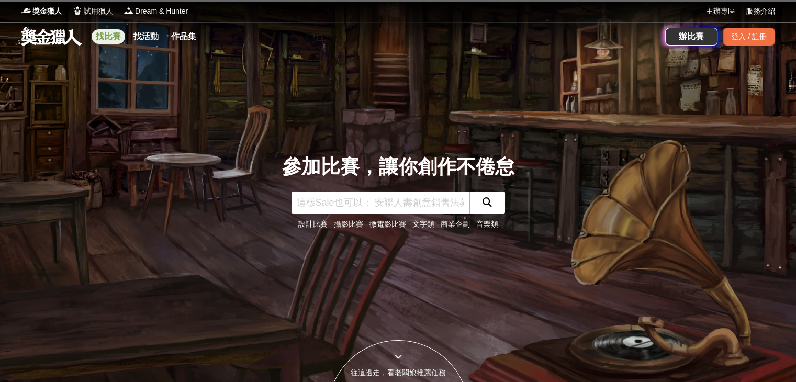
click at [105, 36] on link "找比賽" at bounding box center [108, 36] width 33 height 15
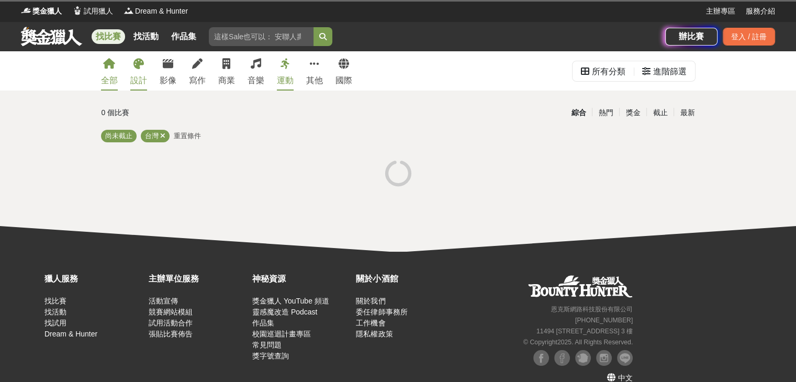
click at [139, 74] on div "設計" at bounding box center [138, 80] width 17 height 13
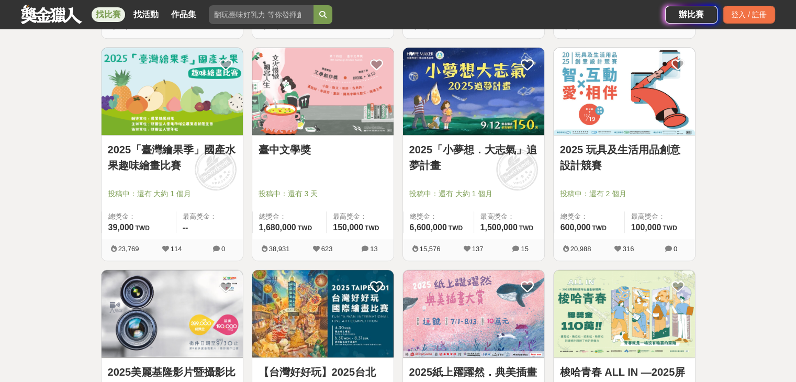
scroll to position [628, 0]
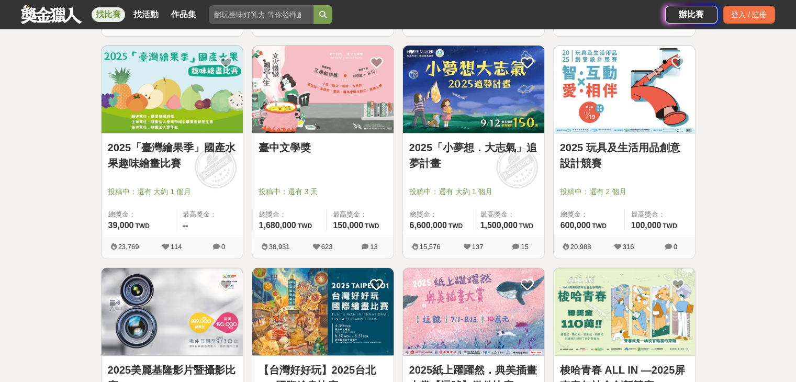
click at [199, 156] on link "2025「臺灣繪果季」國產水果趣味繪畫比賽" at bounding box center [172, 155] width 129 height 31
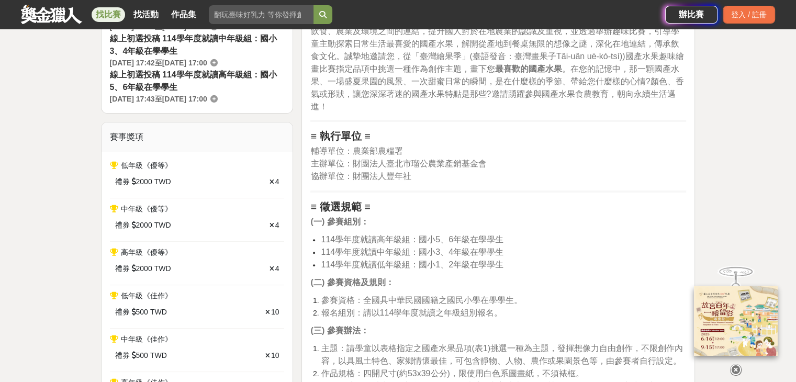
scroll to position [366, 0]
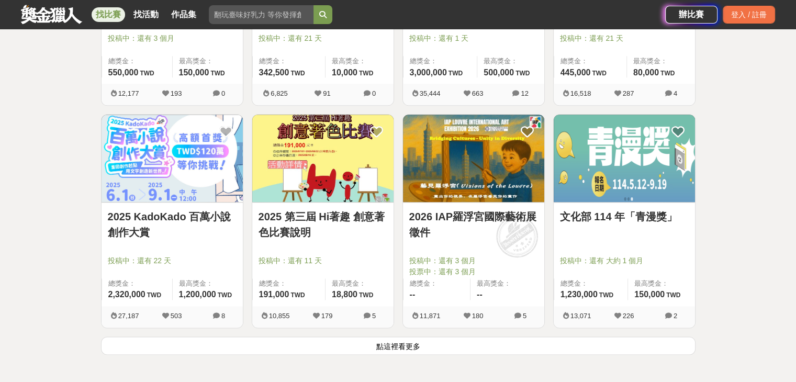
scroll to position [1256, 0]
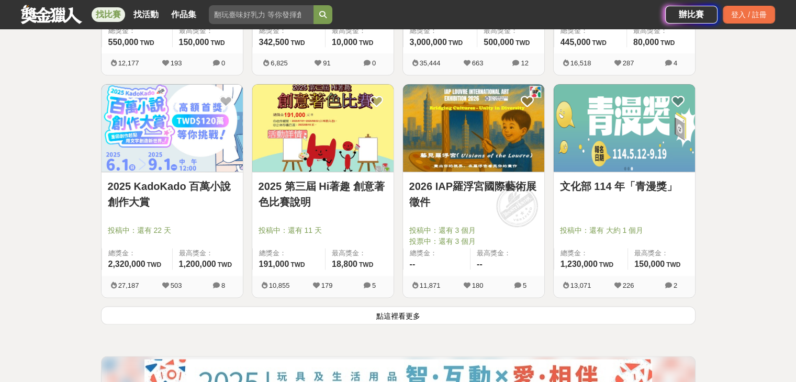
click at [251, 311] on button "點這裡看更多" at bounding box center [398, 315] width 594 height 18
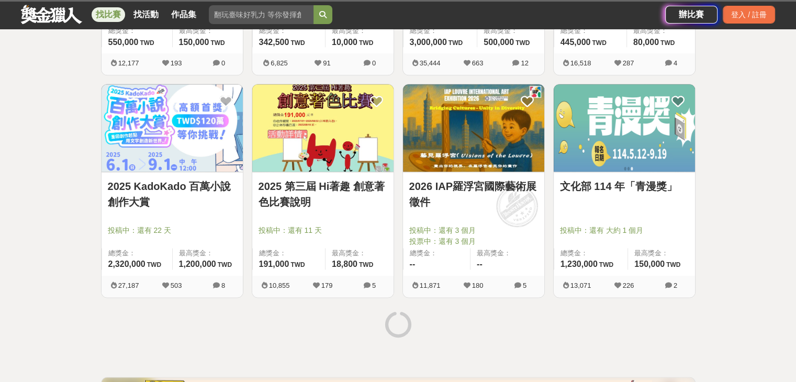
click at [319, 207] on link "2025 第三屆 Hi著趣 創意著色比賽說明" at bounding box center [322, 193] width 129 height 31
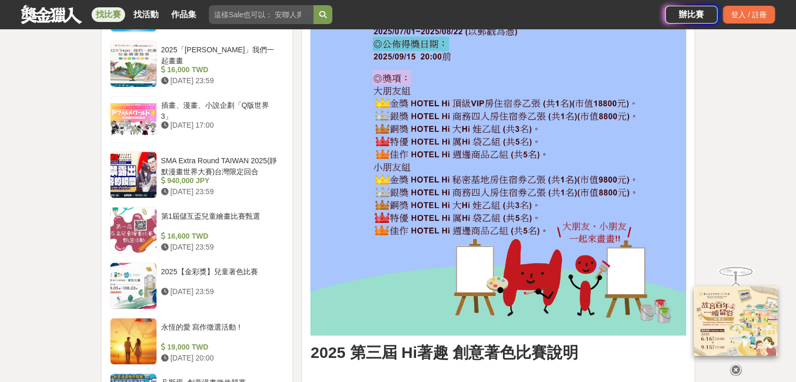
scroll to position [1099, 0]
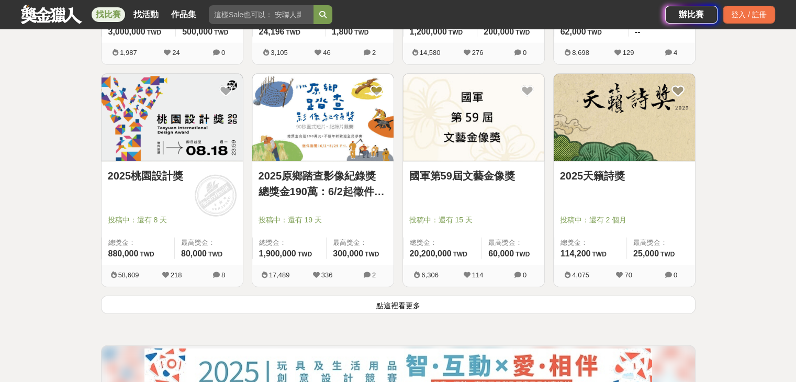
scroll to position [2616, 0]
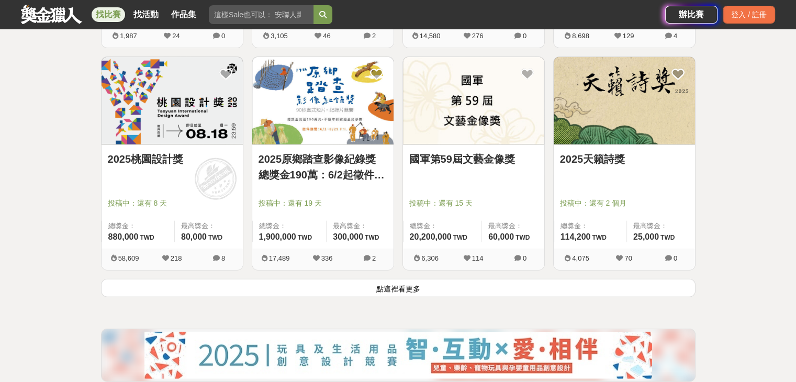
click at [419, 283] on button "點這裡看更多" at bounding box center [398, 288] width 594 height 18
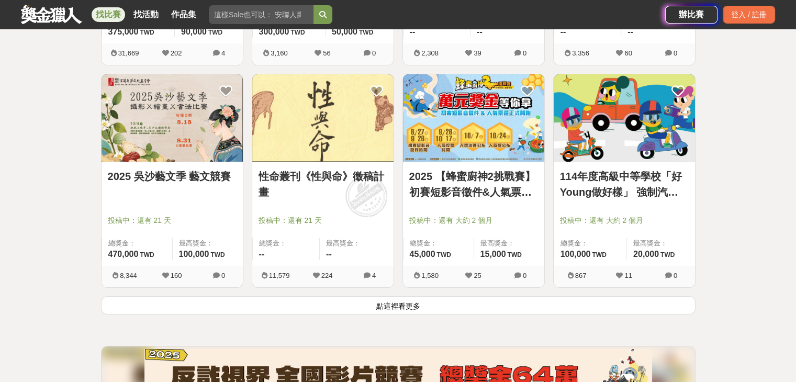
scroll to position [3976, 0]
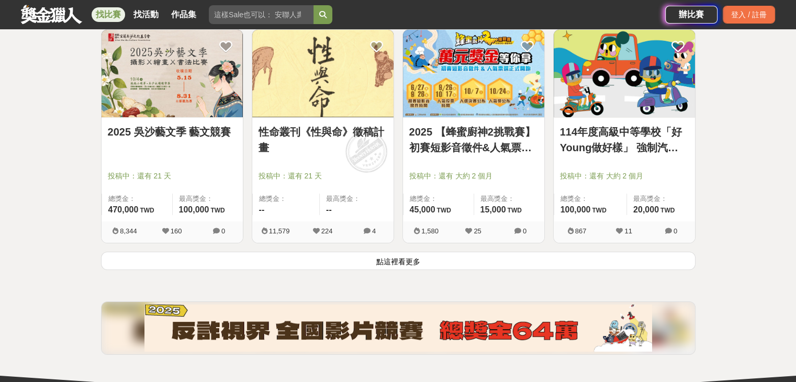
click at [265, 264] on button "點這裡看更多" at bounding box center [398, 261] width 594 height 18
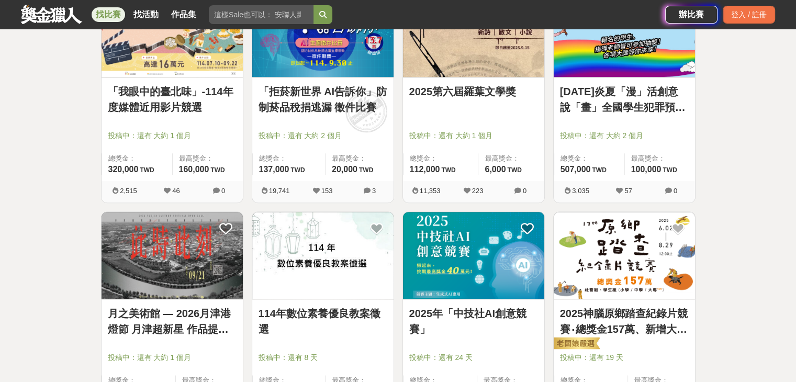
scroll to position [5232, 0]
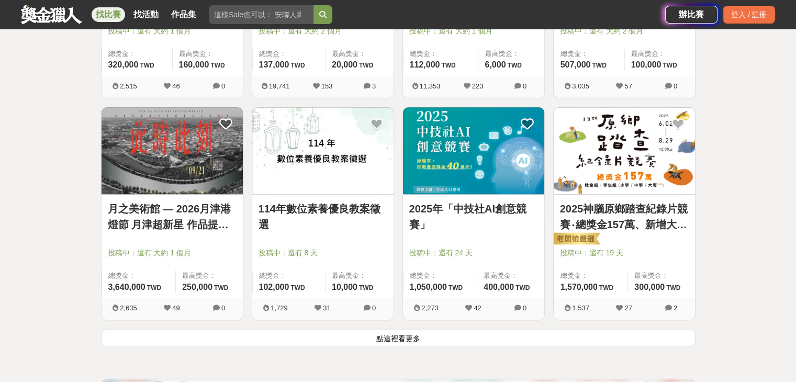
click at [241, 335] on button "點這裡看更多" at bounding box center [398, 338] width 594 height 18
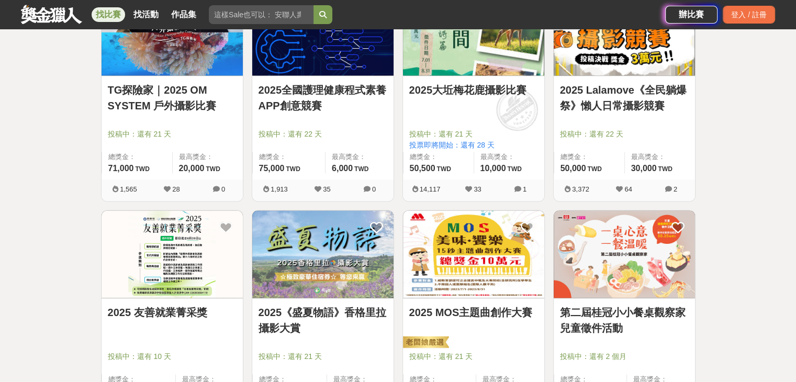
scroll to position [5597, 0]
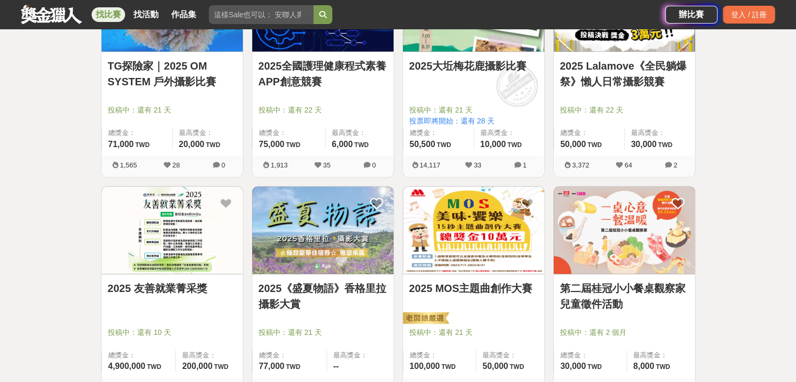
click at [608, 63] on link "2025 Lalamove《全民躺爆祭》懶人日常攝影競賽" at bounding box center [624, 73] width 129 height 31
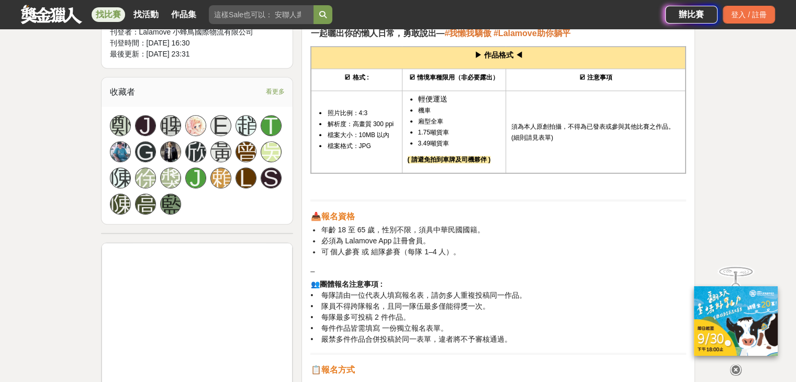
scroll to position [732, 0]
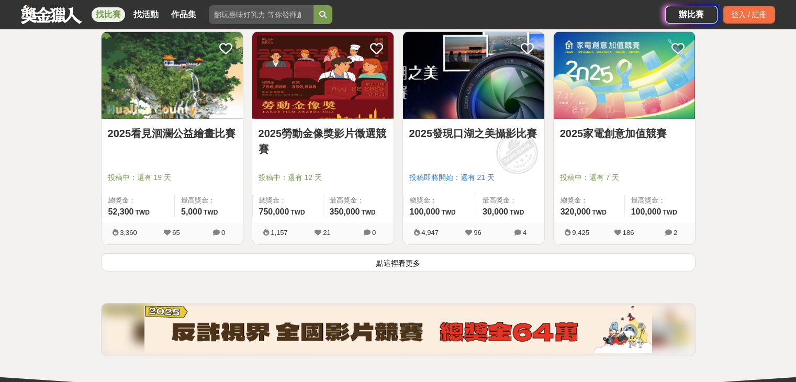
scroll to position [6644, 0]
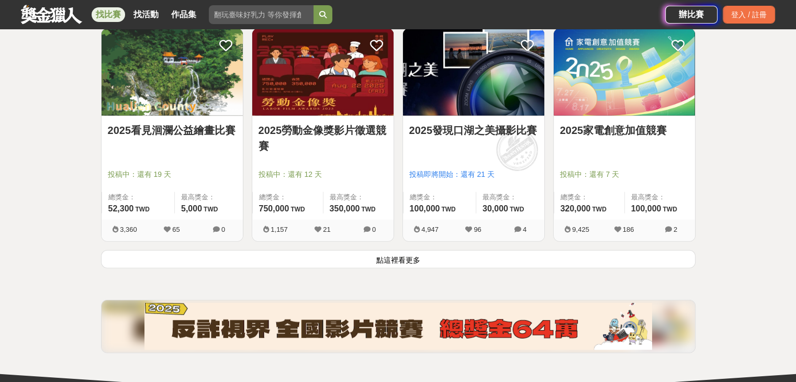
click at [269, 257] on button "點這裡看更多" at bounding box center [398, 259] width 594 height 18
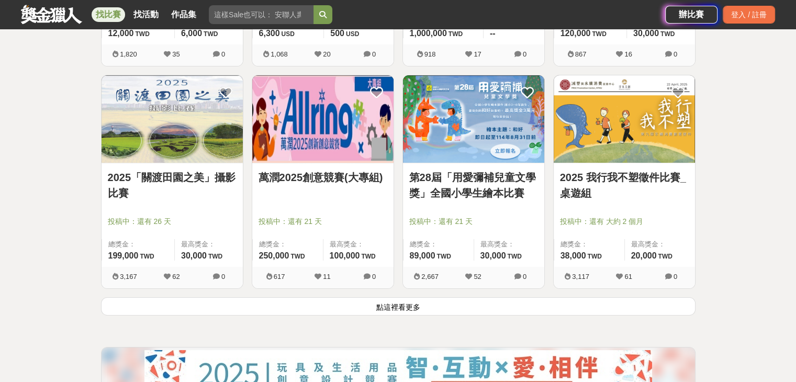
scroll to position [7976, 0]
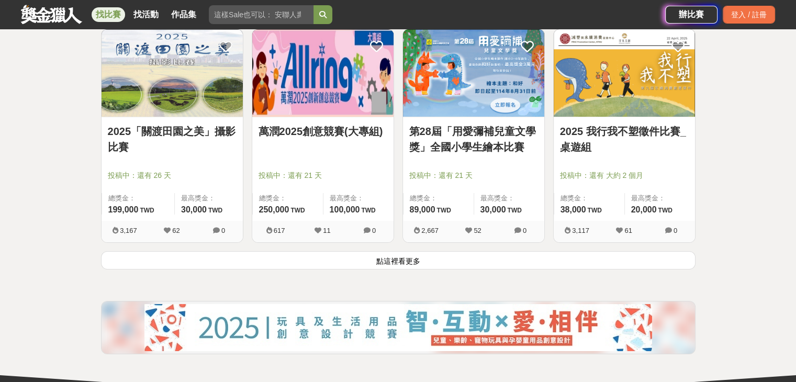
click at [151, 255] on button "點這裡看更多" at bounding box center [398, 260] width 594 height 18
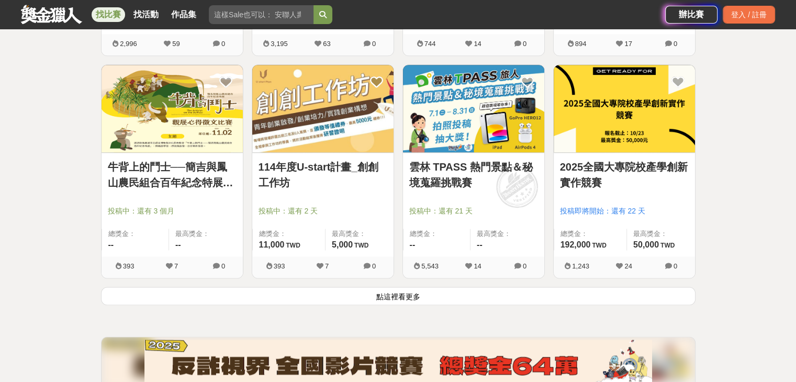
scroll to position [9361, 0]
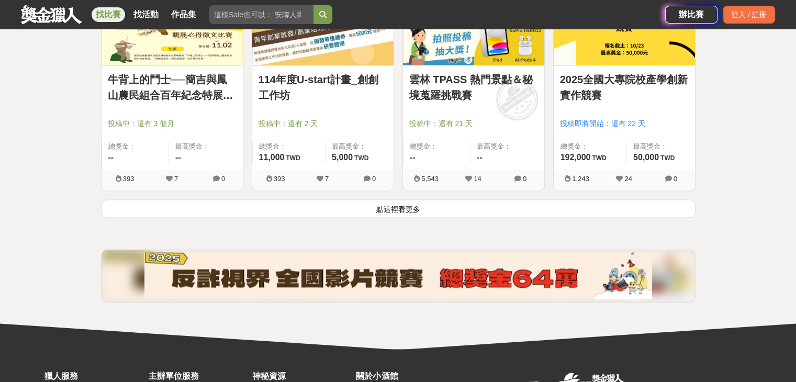
click at [176, 206] on button "點這裡看更多" at bounding box center [398, 208] width 594 height 18
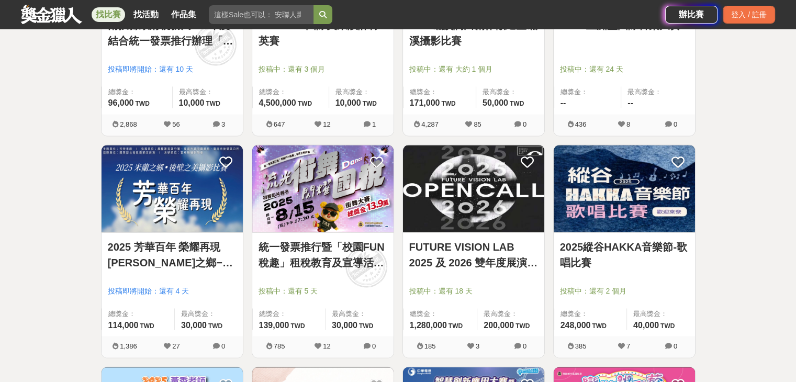
scroll to position [10170, 0]
